Goal: Consume media (video, audio): Consume media (video, audio)

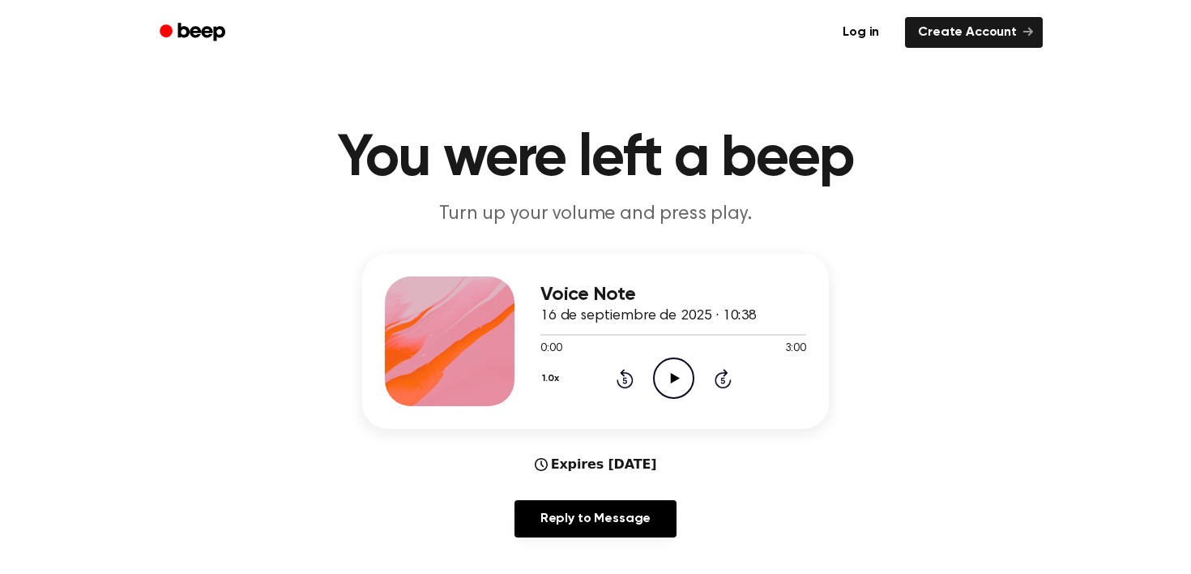
click at [672, 379] on icon at bounding box center [674, 378] width 9 height 11
click at [672, 377] on icon "Pause Audio" at bounding box center [673, 377] width 41 height 41
drag, startPoint x: 672, startPoint y: 339, endPoint x: 561, endPoint y: 339, distance: 111.0
click at [561, 339] on div at bounding box center [673, 333] width 266 height 13
click at [669, 378] on icon "Play Audio" at bounding box center [673, 377] width 41 height 41
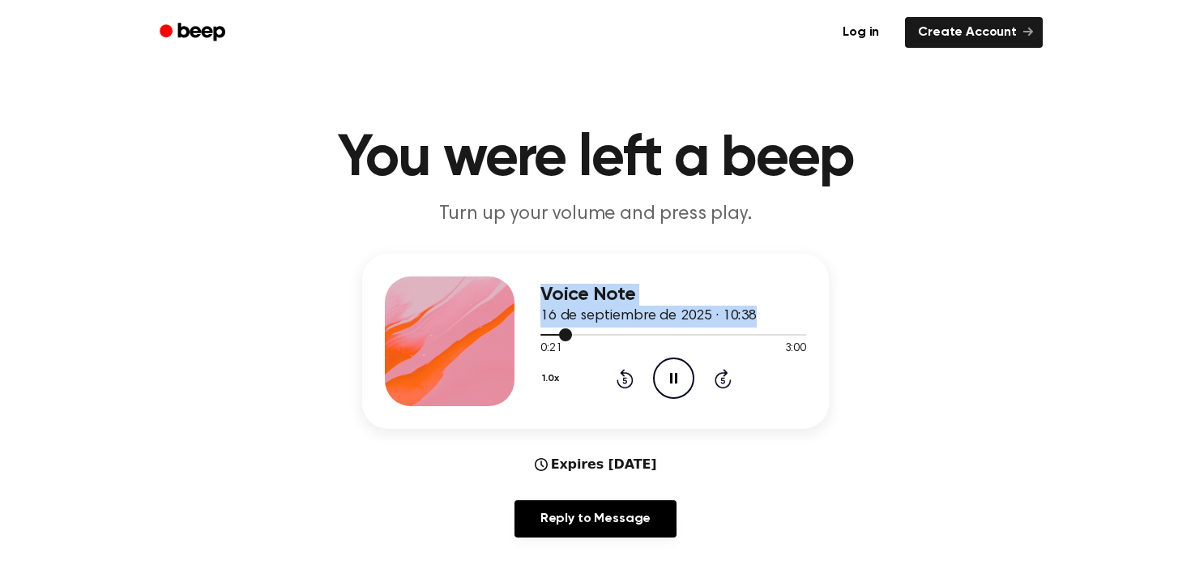
drag, startPoint x: 566, startPoint y: 335, endPoint x: 523, endPoint y: 337, distance: 43.0
click at [523, 337] on div "Voice Note 16 de septiembre de 2025 · 10:38 0:21 3:00 Your browser does not sup…" at bounding box center [595, 341] width 467 height 175
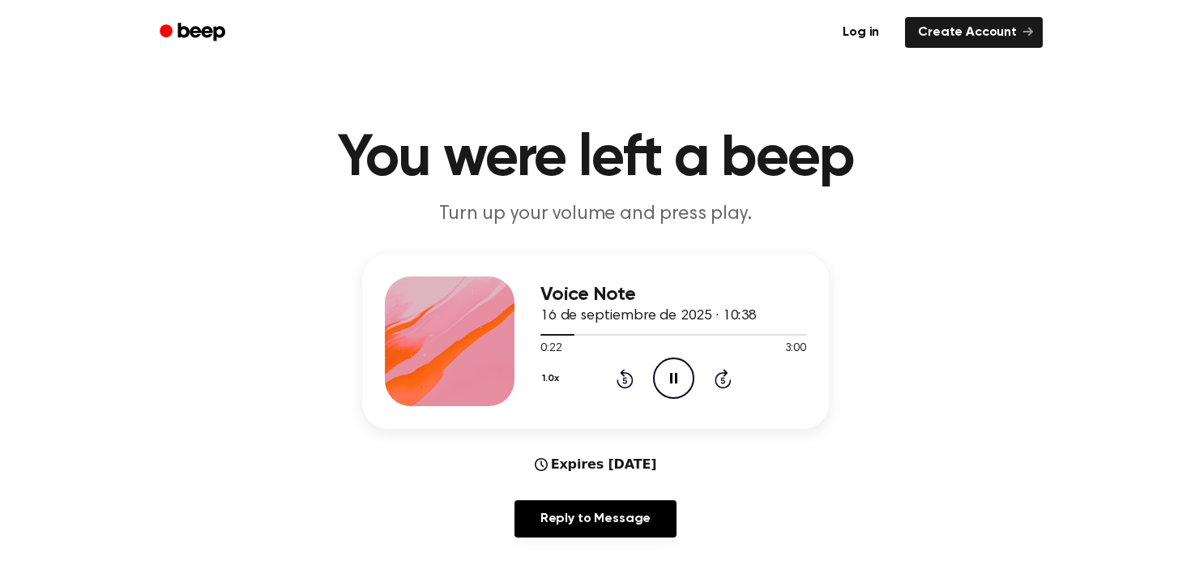
drag, startPoint x: 573, startPoint y: 337, endPoint x: 560, endPoint y: 340, distance: 13.4
click at [560, 340] on div "0:22 3:00 Your browser does not support the [object Object] element." at bounding box center [673, 342] width 266 height 30
click at [546, 338] on div at bounding box center [673, 333] width 266 height 13
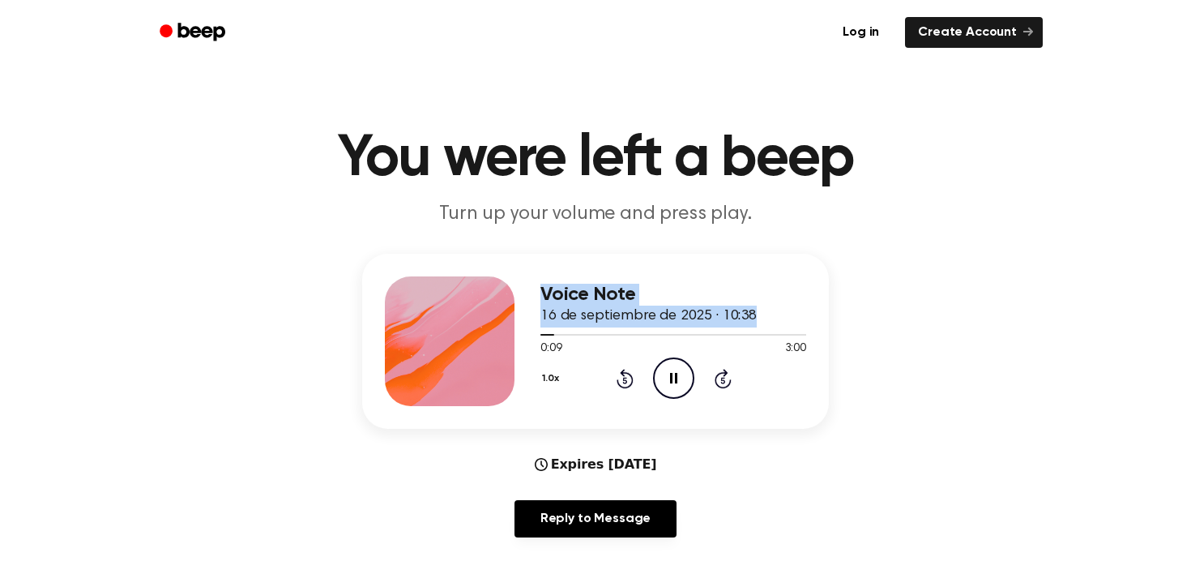
drag, startPoint x: 547, startPoint y: 339, endPoint x: 510, endPoint y: 338, distance: 37.3
click at [510, 338] on div "Voice Note 16 de septiembre de 2025 · 10:38 0:09 3:00 Your browser does not sup…" at bounding box center [595, 341] width 467 height 175
click at [549, 337] on span at bounding box center [552, 334] width 13 height 13
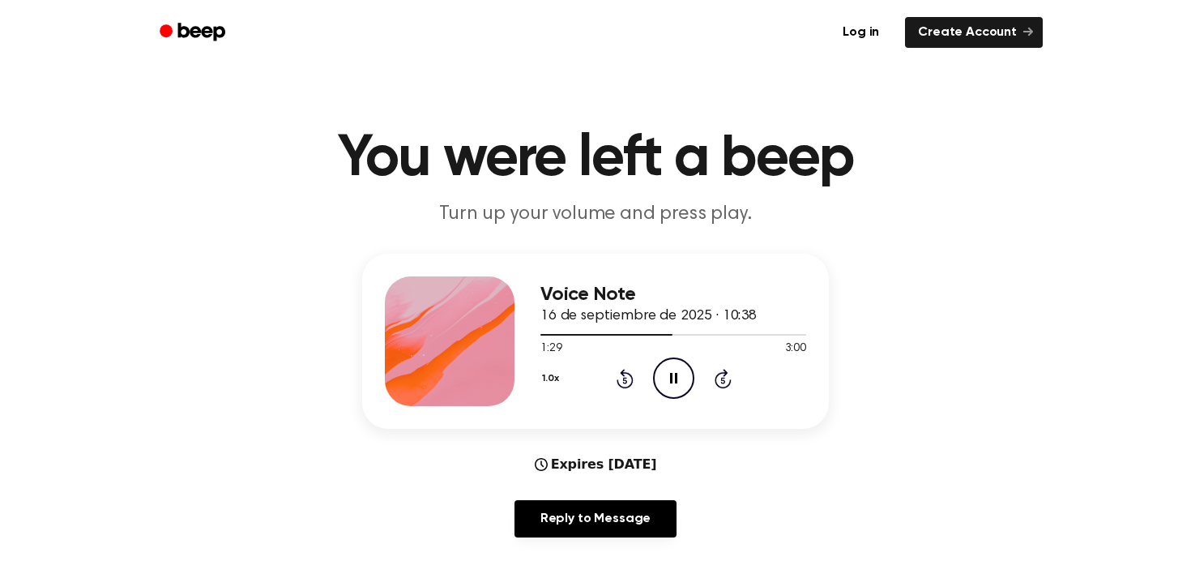
click at [671, 377] on icon at bounding box center [673, 378] width 7 height 11
drag, startPoint x: 670, startPoint y: 337, endPoint x: 604, endPoint y: 339, distance: 65.6
click at [604, 339] on div at bounding box center [673, 333] width 266 height 13
click at [570, 336] on div at bounding box center [673, 333] width 266 height 13
click at [673, 382] on icon "Play Audio" at bounding box center [673, 377] width 41 height 41
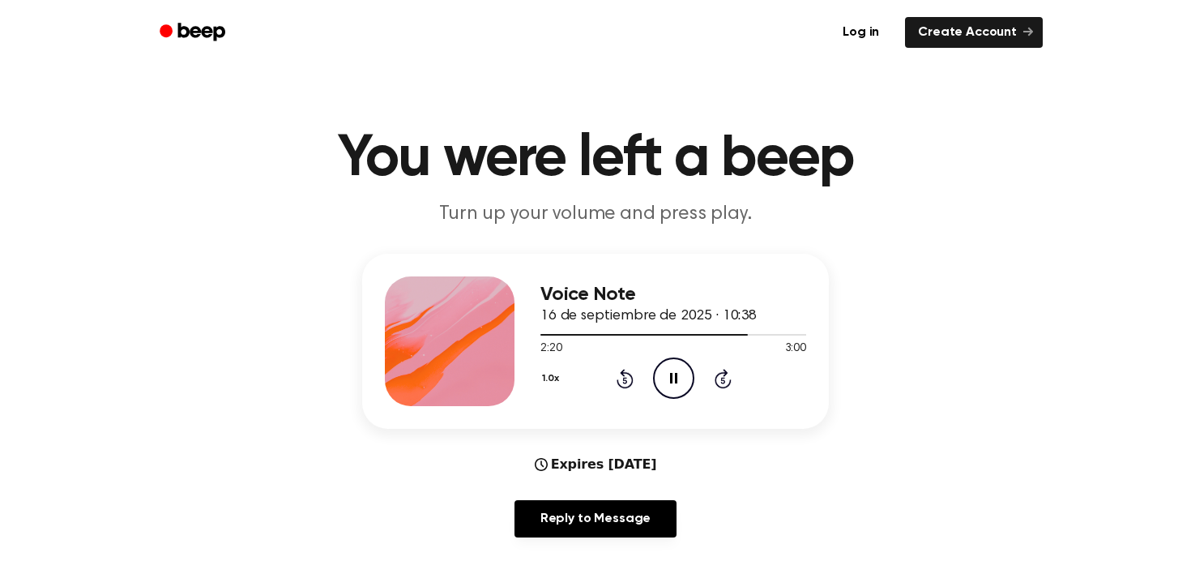
click at [680, 374] on icon "Pause Audio" at bounding box center [673, 377] width 41 height 41
click at [680, 374] on icon "Play Audio" at bounding box center [673, 377] width 41 height 41
click at [680, 373] on icon "Play Audio" at bounding box center [673, 377] width 41 height 41
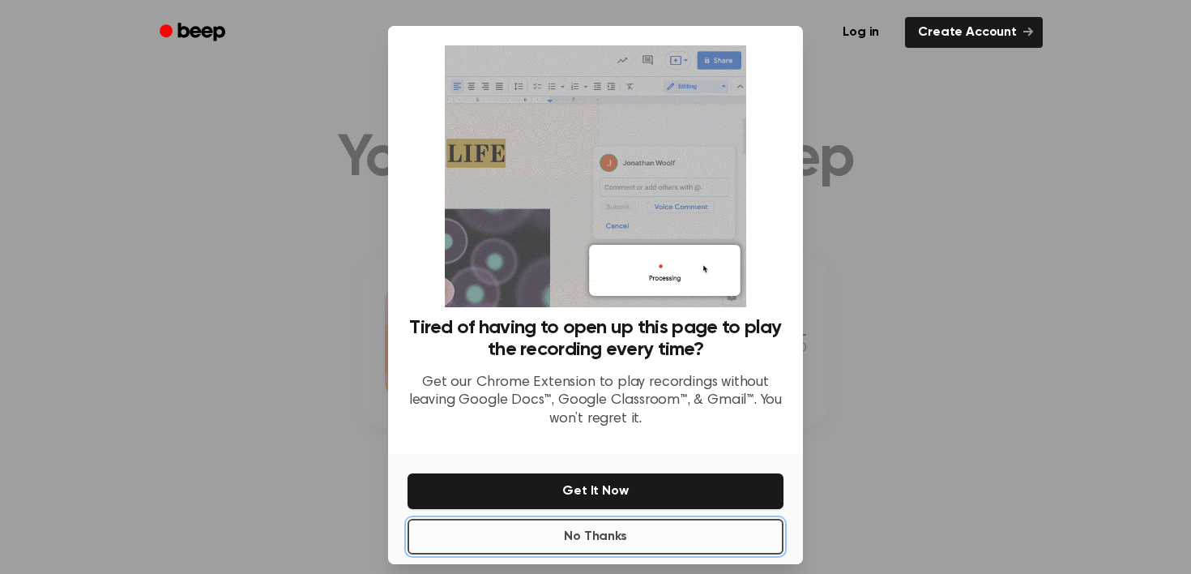
click at [661, 539] on button "No Thanks" at bounding box center [595, 536] width 376 height 36
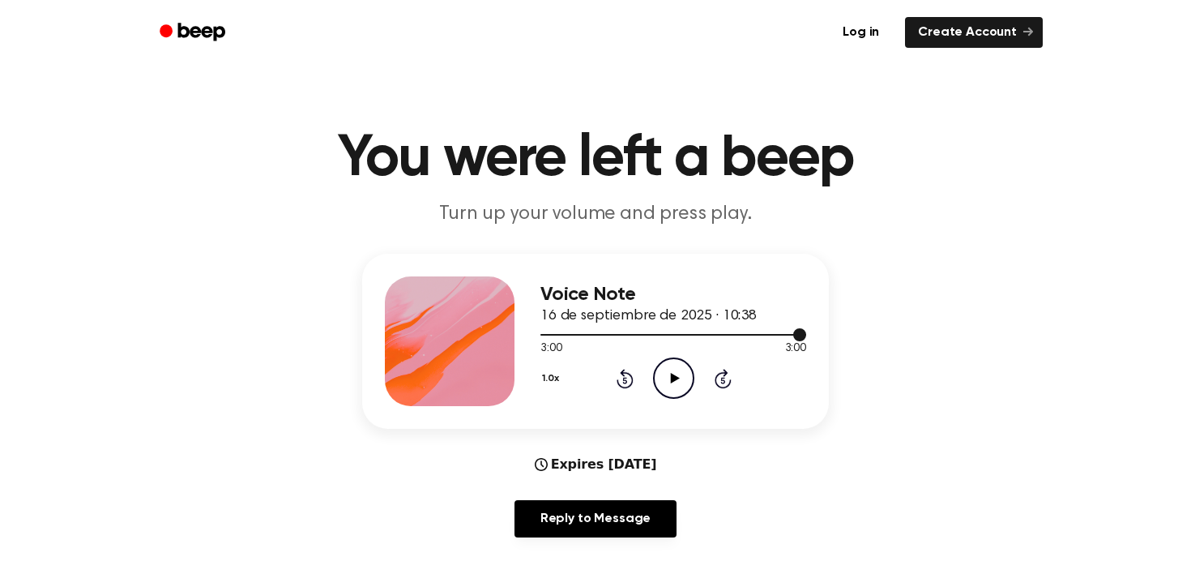
click at [573, 339] on div at bounding box center [673, 333] width 266 height 13
